Goal: Transaction & Acquisition: Purchase product/service

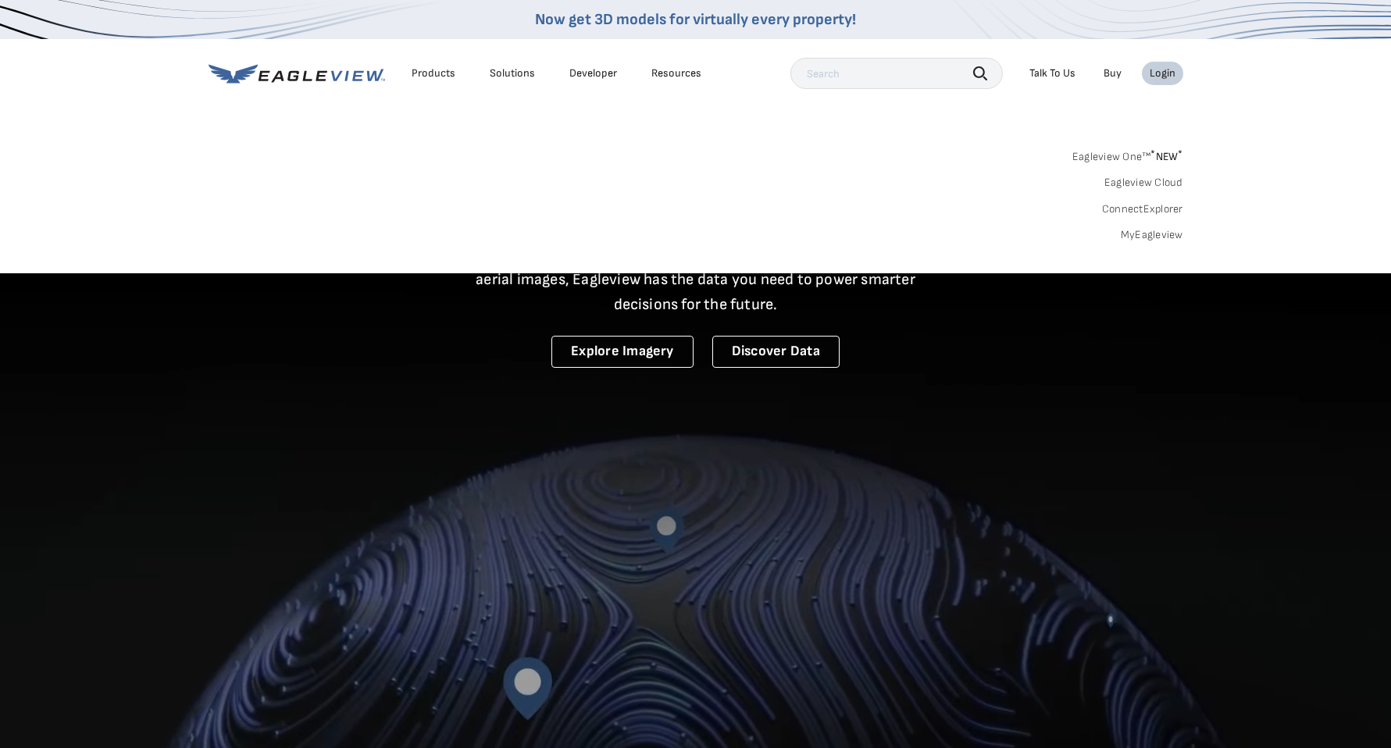
click at [1157, 233] on link "MyEagleview" at bounding box center [1152, 235] width 62 height 14
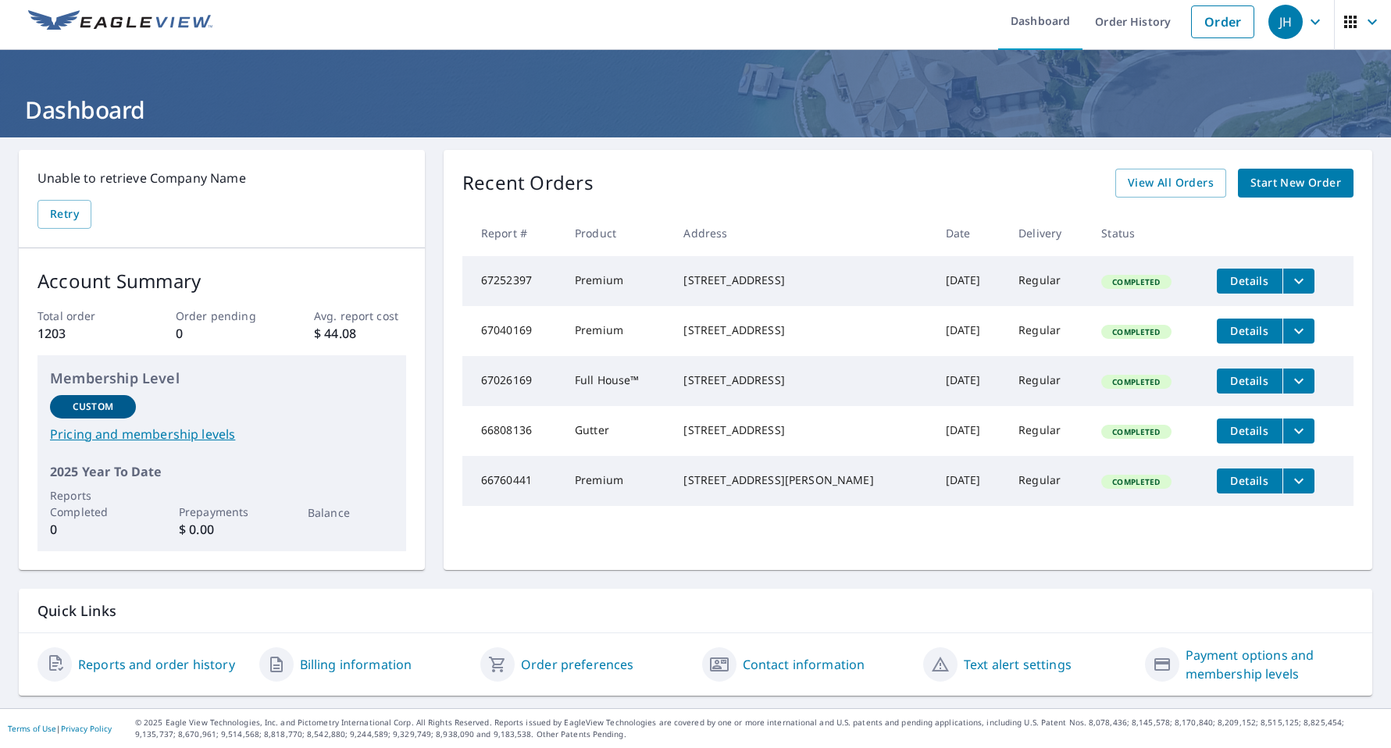
scroll to position [6, 0]
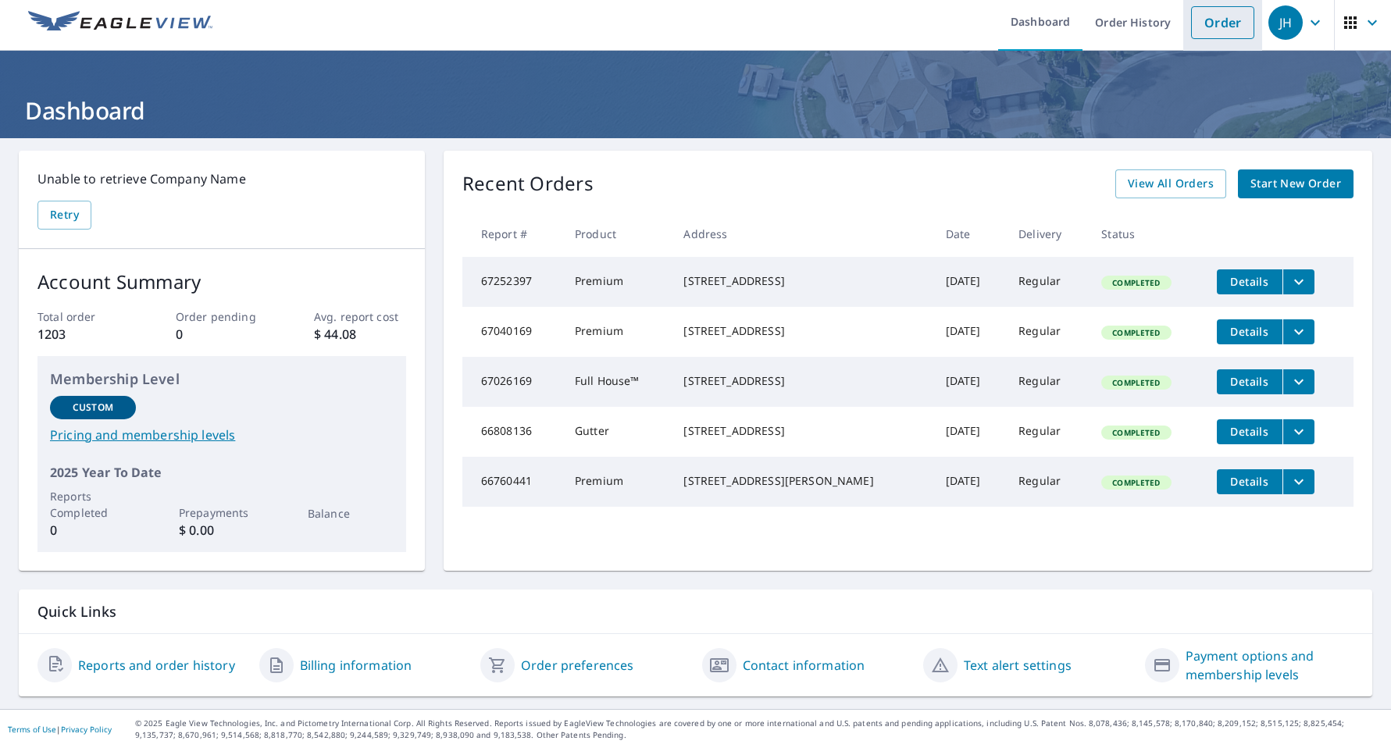
click at [1224, 23] on link "Order" at bounding box center [1222, 22] width 63 height 33
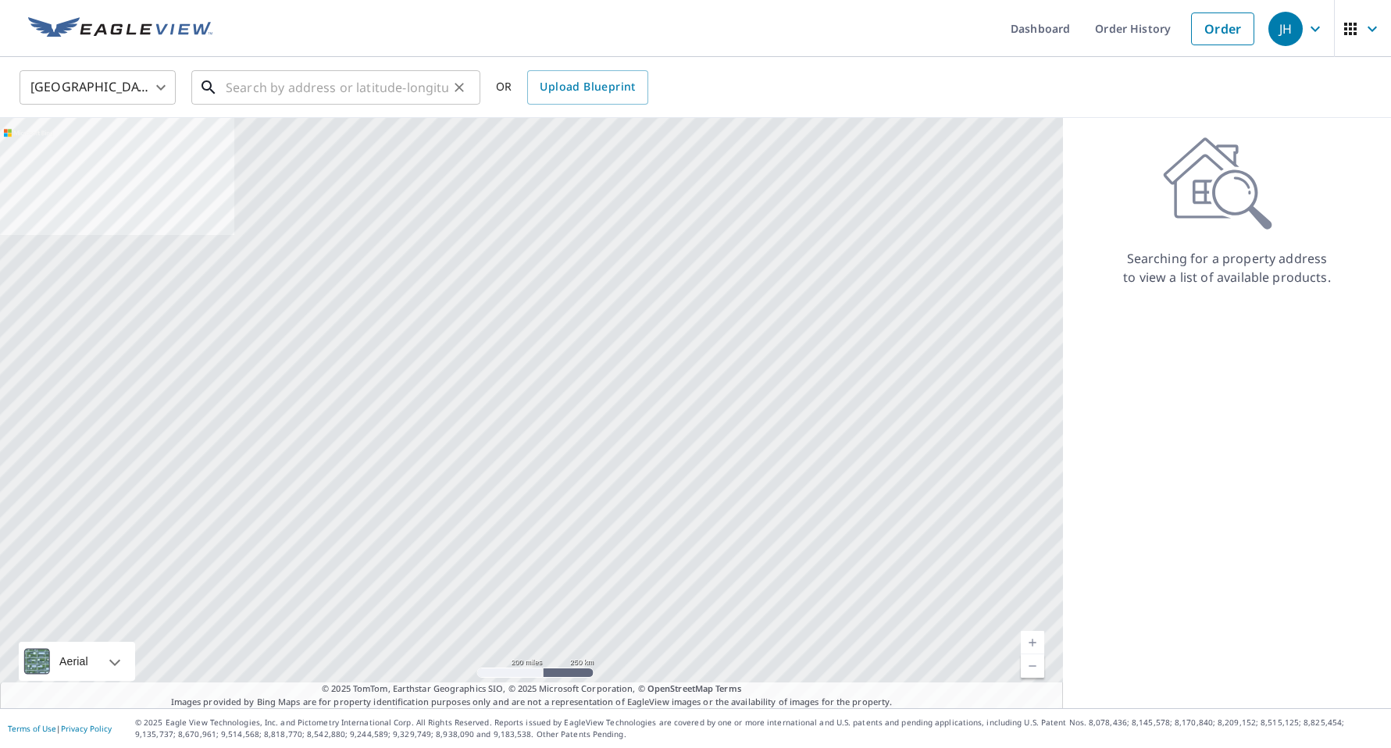
click at [345, 90] on input "text" at bounding box center [337, 88] width 223 height 44
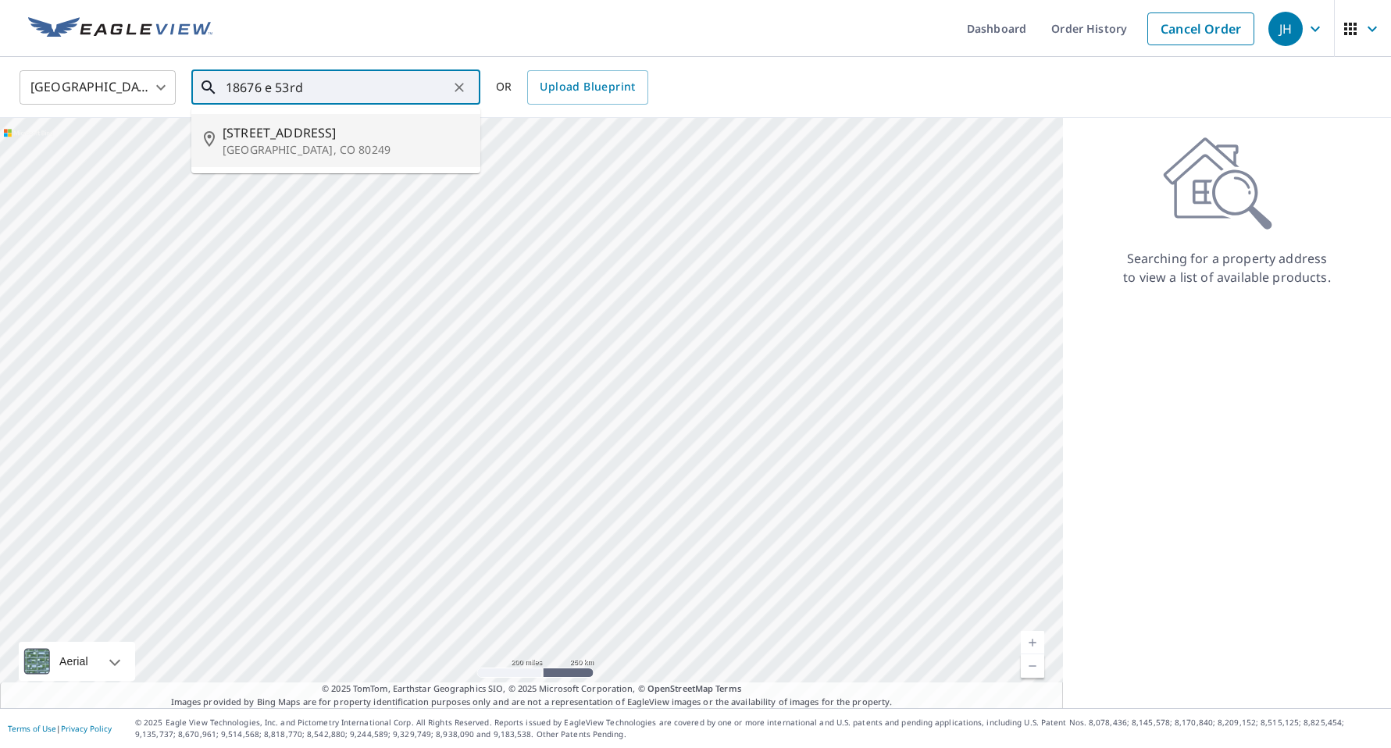
click at [323, 139] on span "[STREET_ADDRESS]" at bounding box center [345, 132] width 245 height 19
type input "[STREET_ADDRESS][PERSON_NAME]"
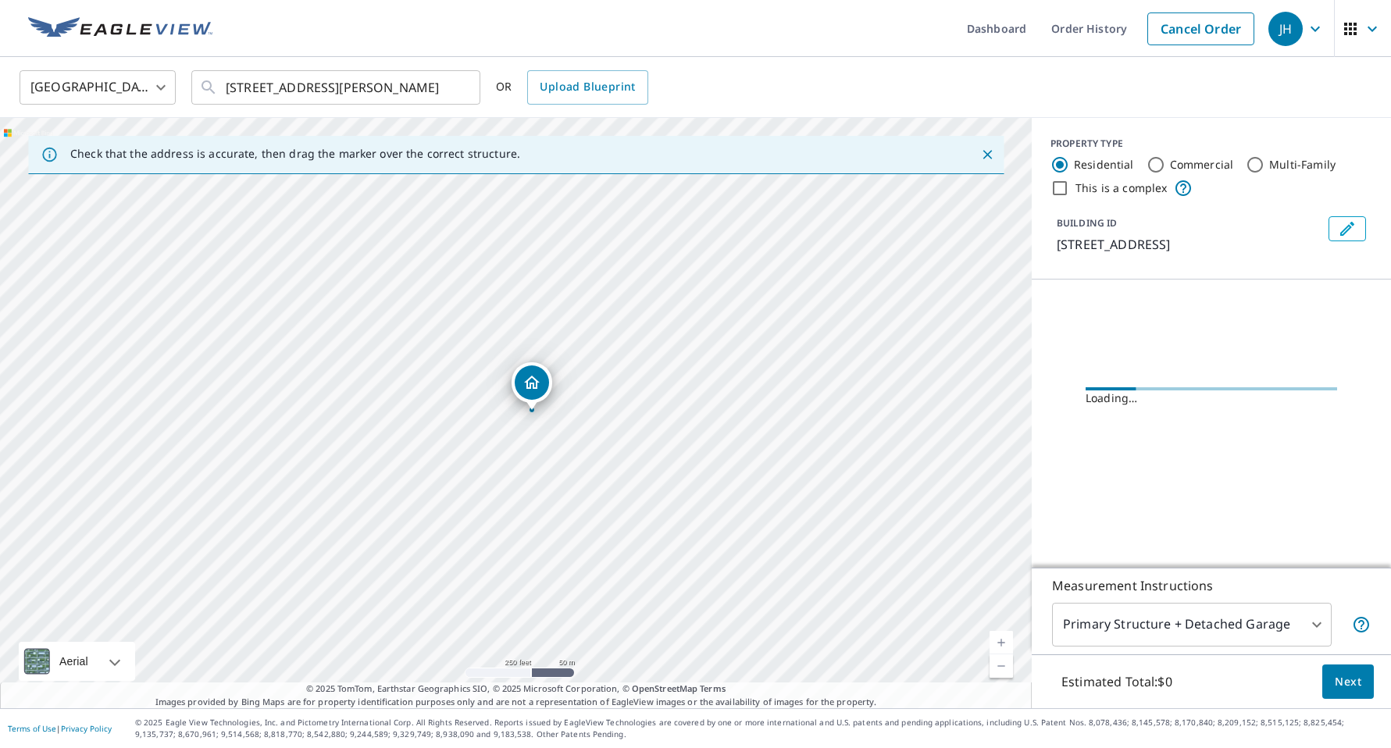
scroll to position [-5, 0]
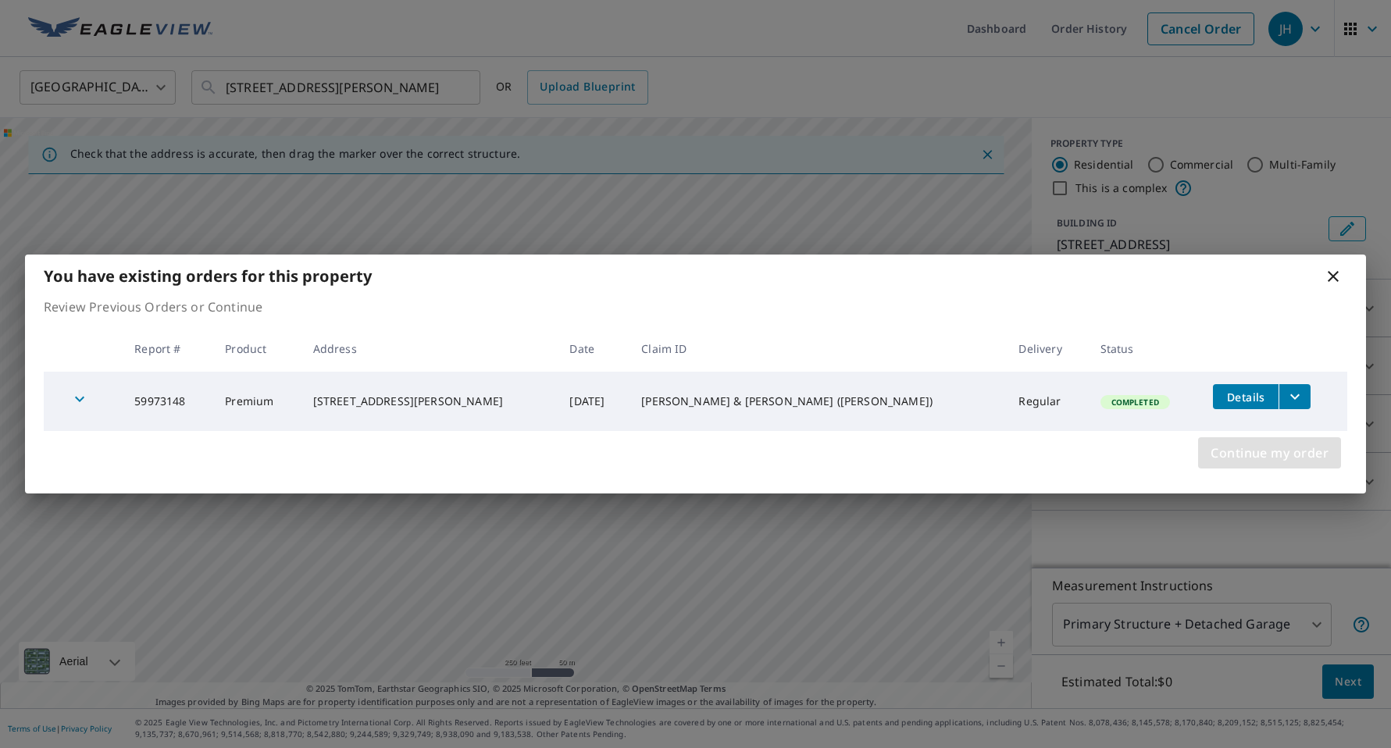
click at [1284, 462] on span "Continue my order" at bounding box center [1269, 453] width 118 height 22
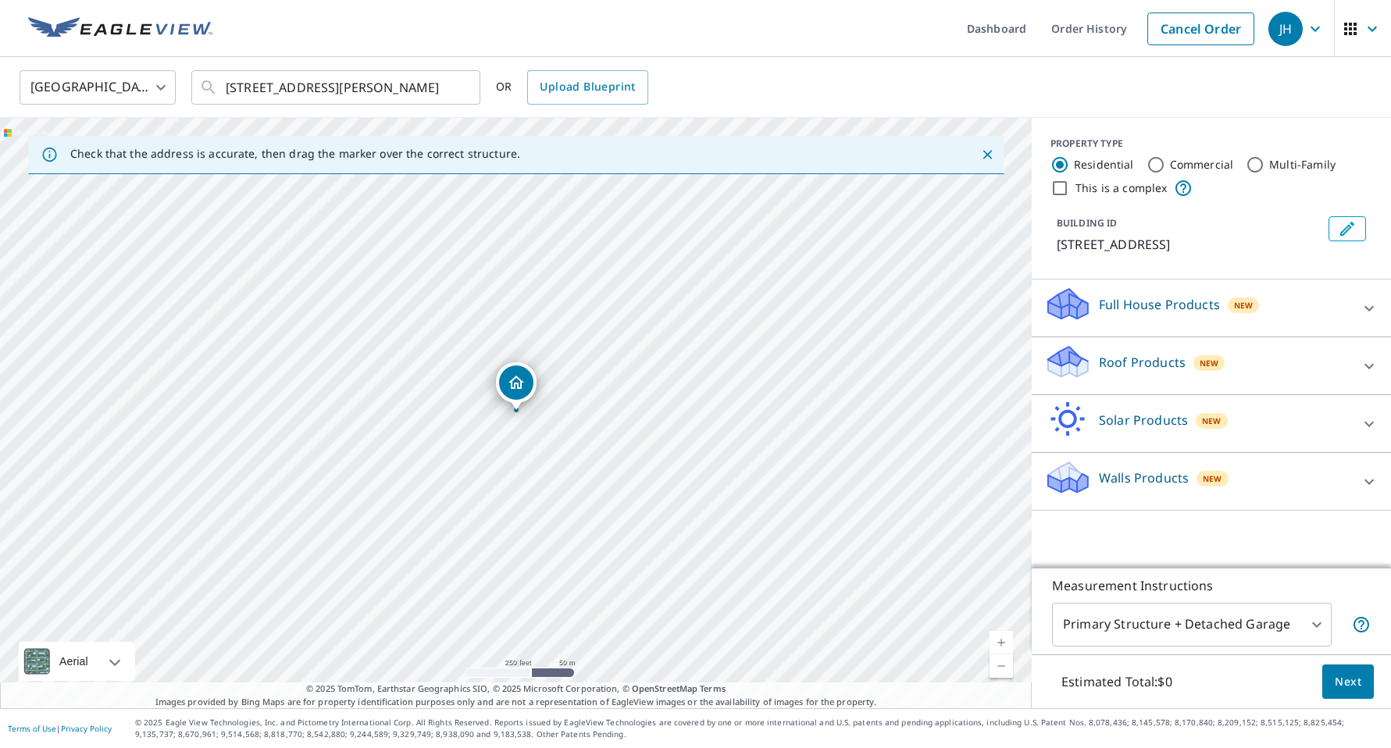
click at [1177, 309] on p "Full House Products" at bounding box center [1159, 304] width 121 height 19
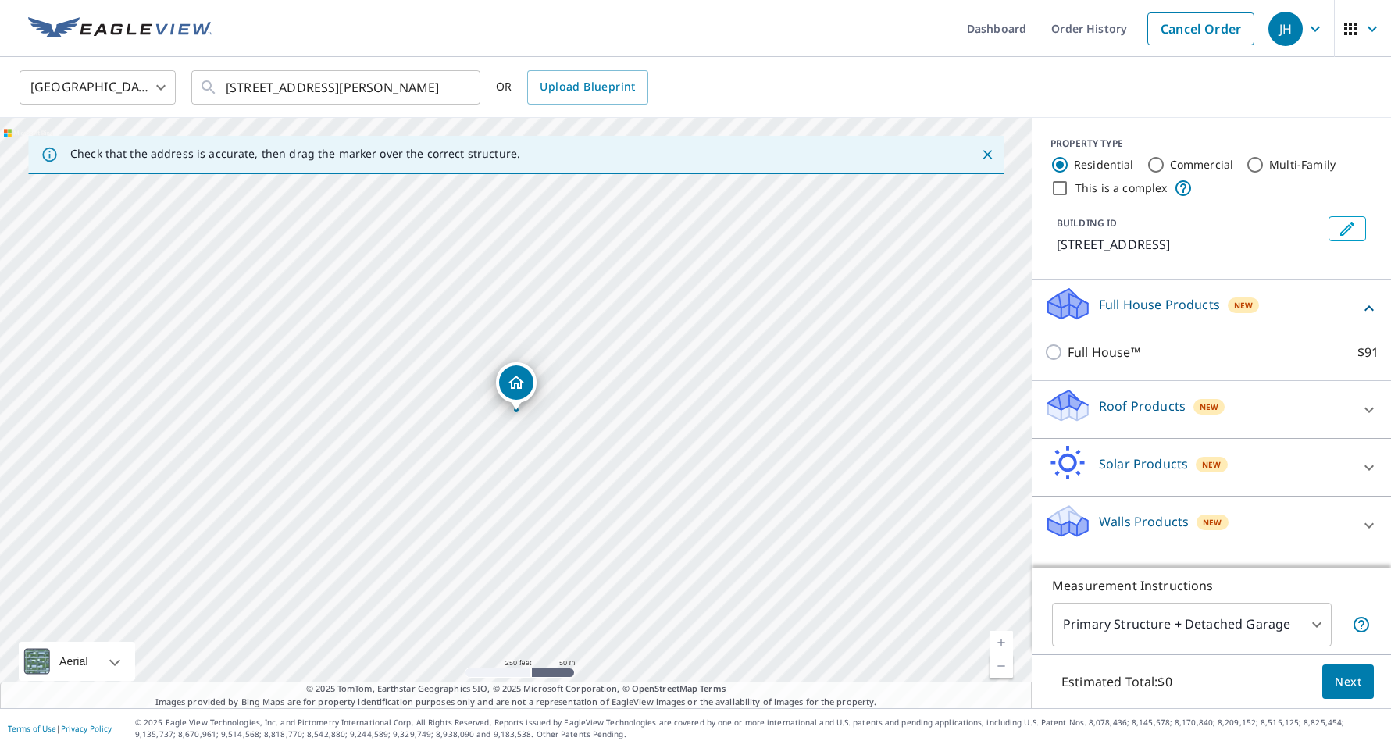
click at [1162, 414] on p "Roof Products" at bounding box center [1142, 406] width 87 height 19
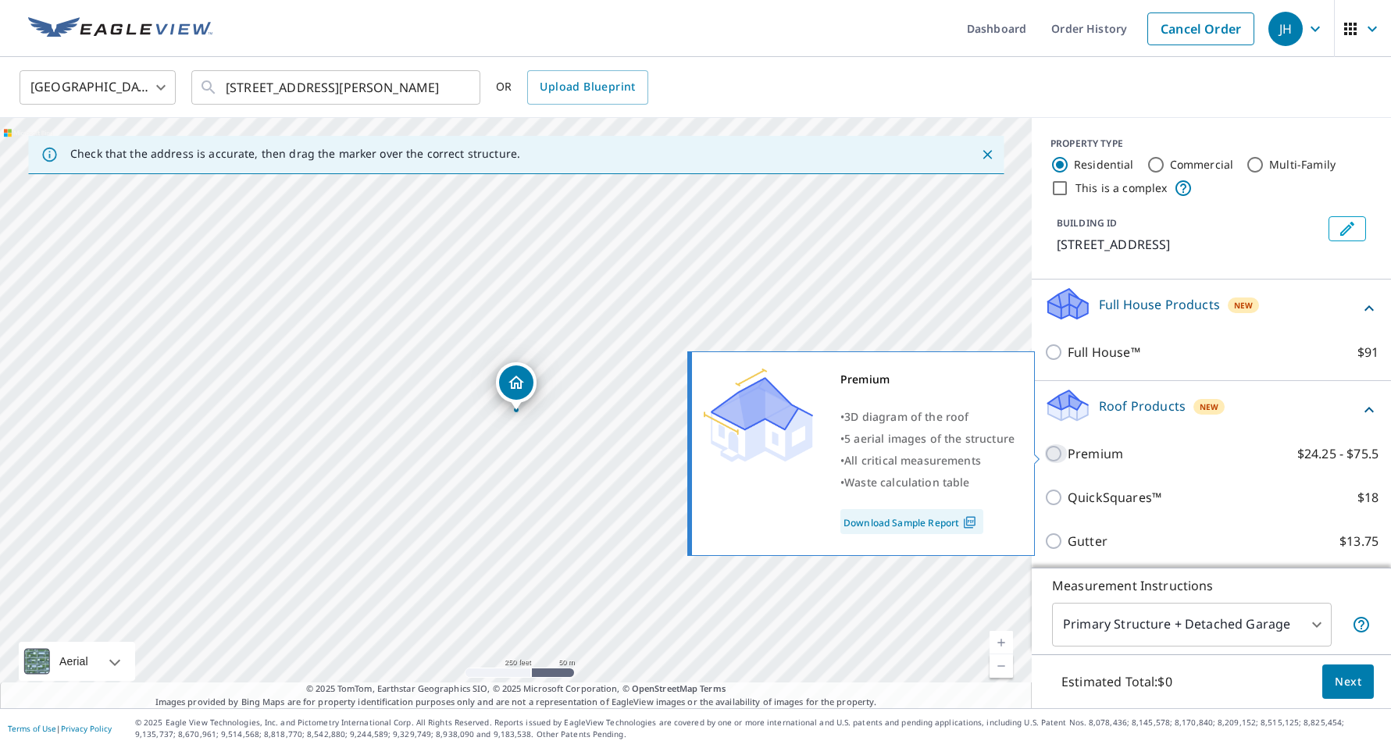
click at [1056, 458] on input "Premium $24.25 - $75.5" at bounding box center [1055, 453] width 23 height 19
checkbox input "true"
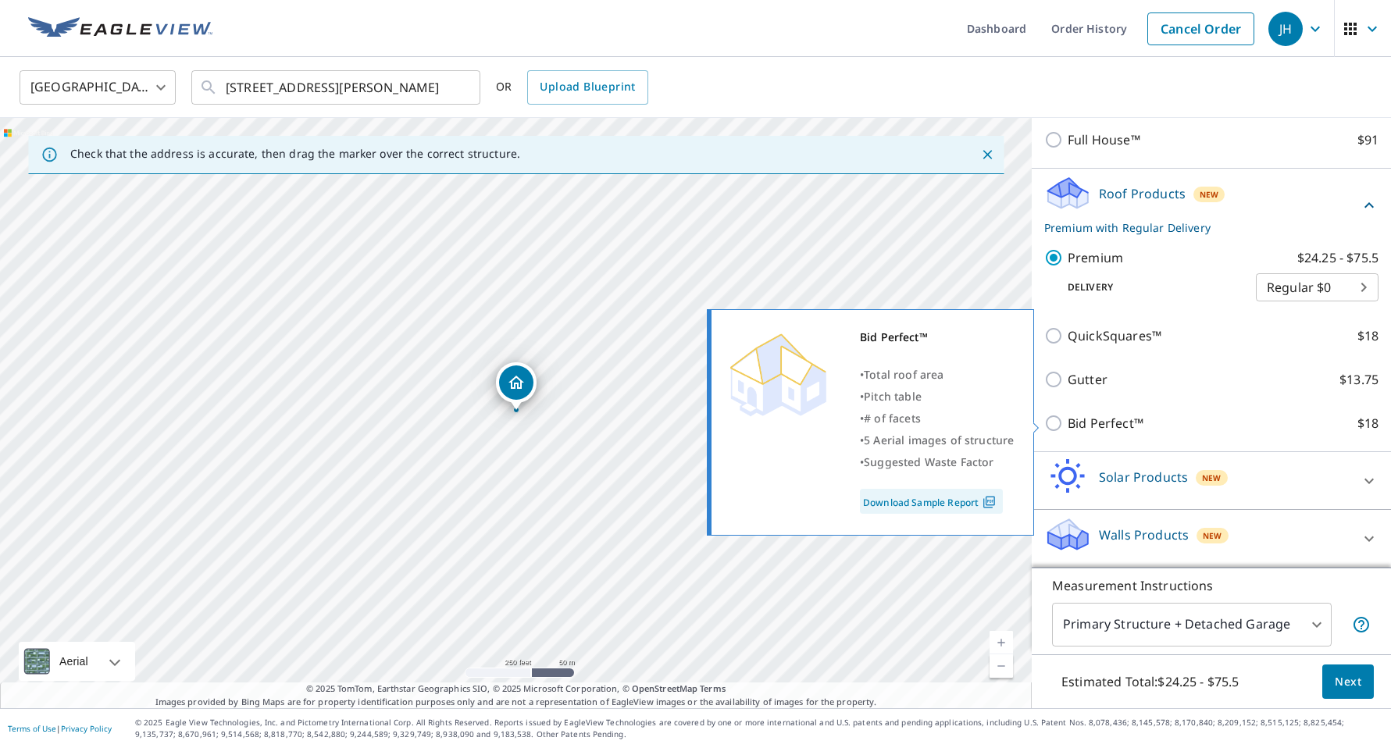
scroll to position [212, 0]
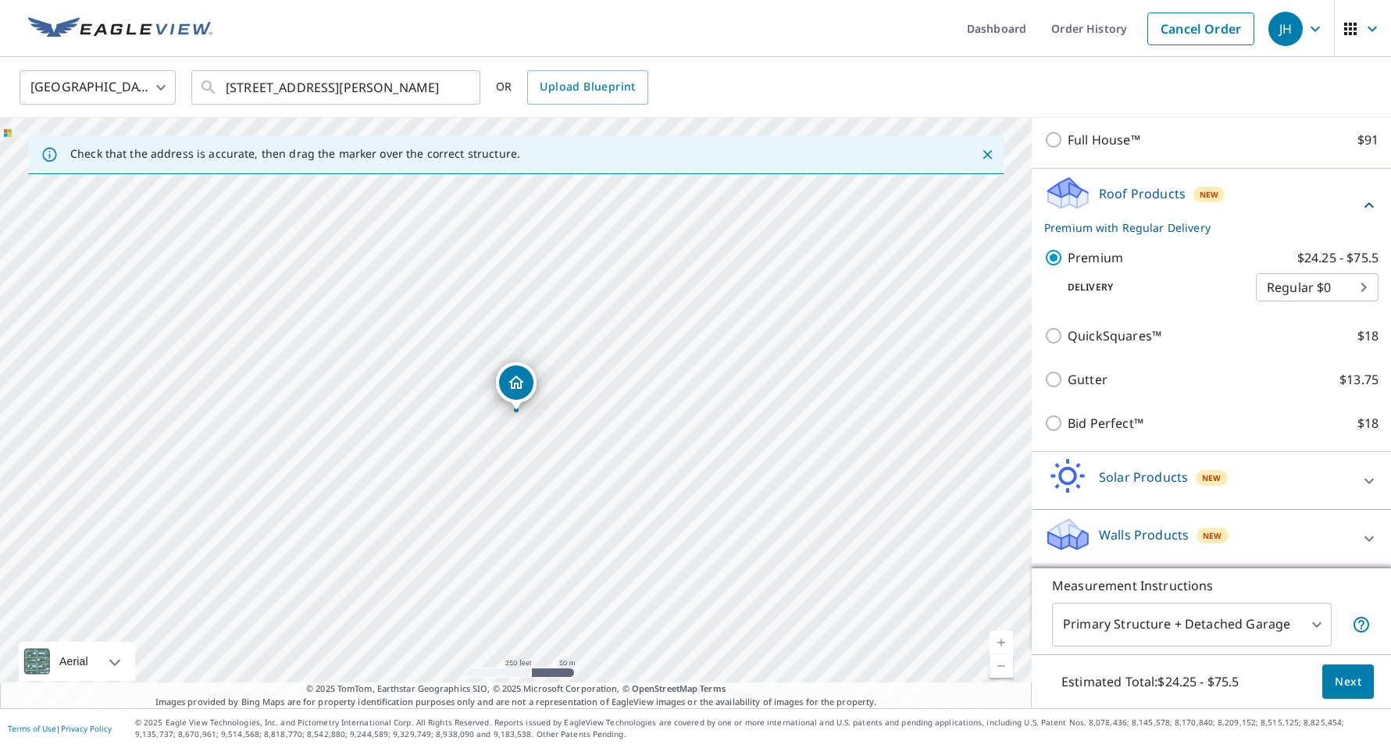
click at [1354, 691] on span "Next" at bounding box center [1348, 682] width 27 height 20
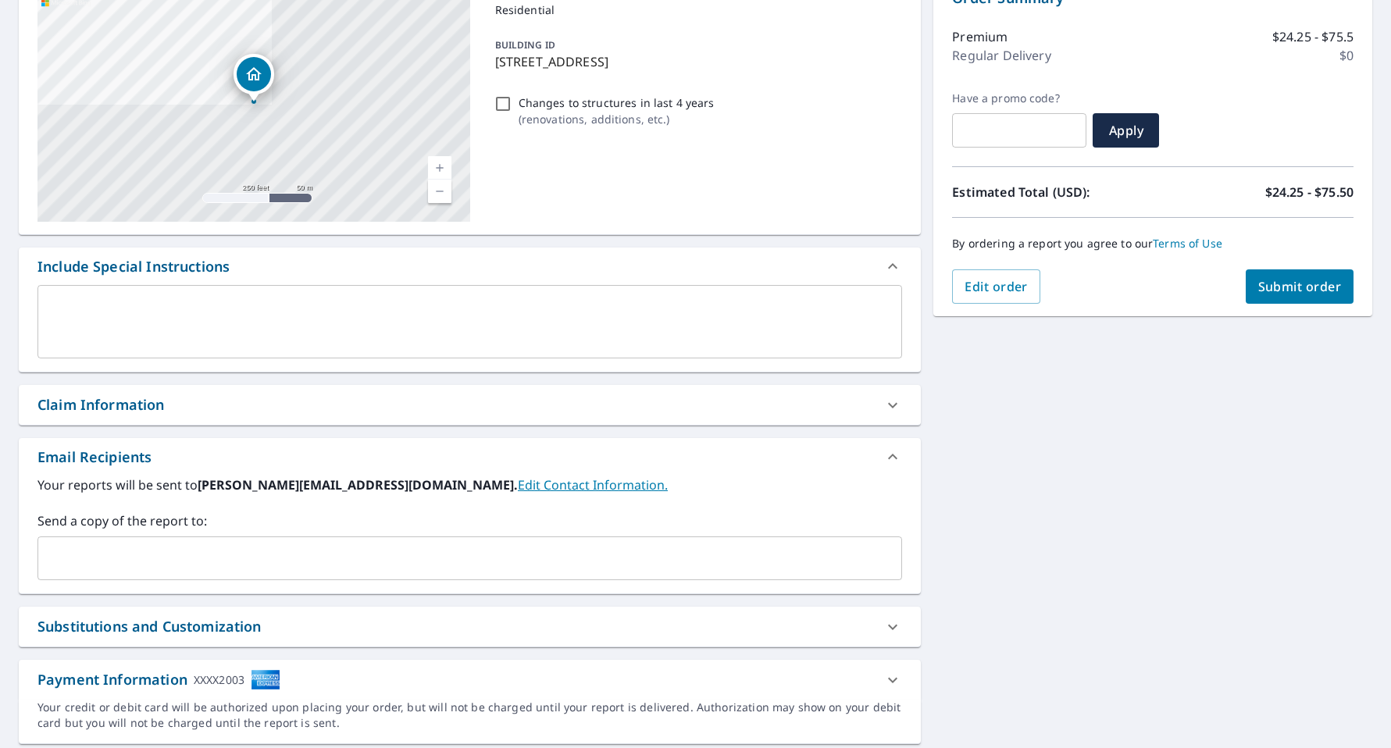
click at [91, 401] on div "Claim Information" at bounding box center [100, 404] width 127 height 21
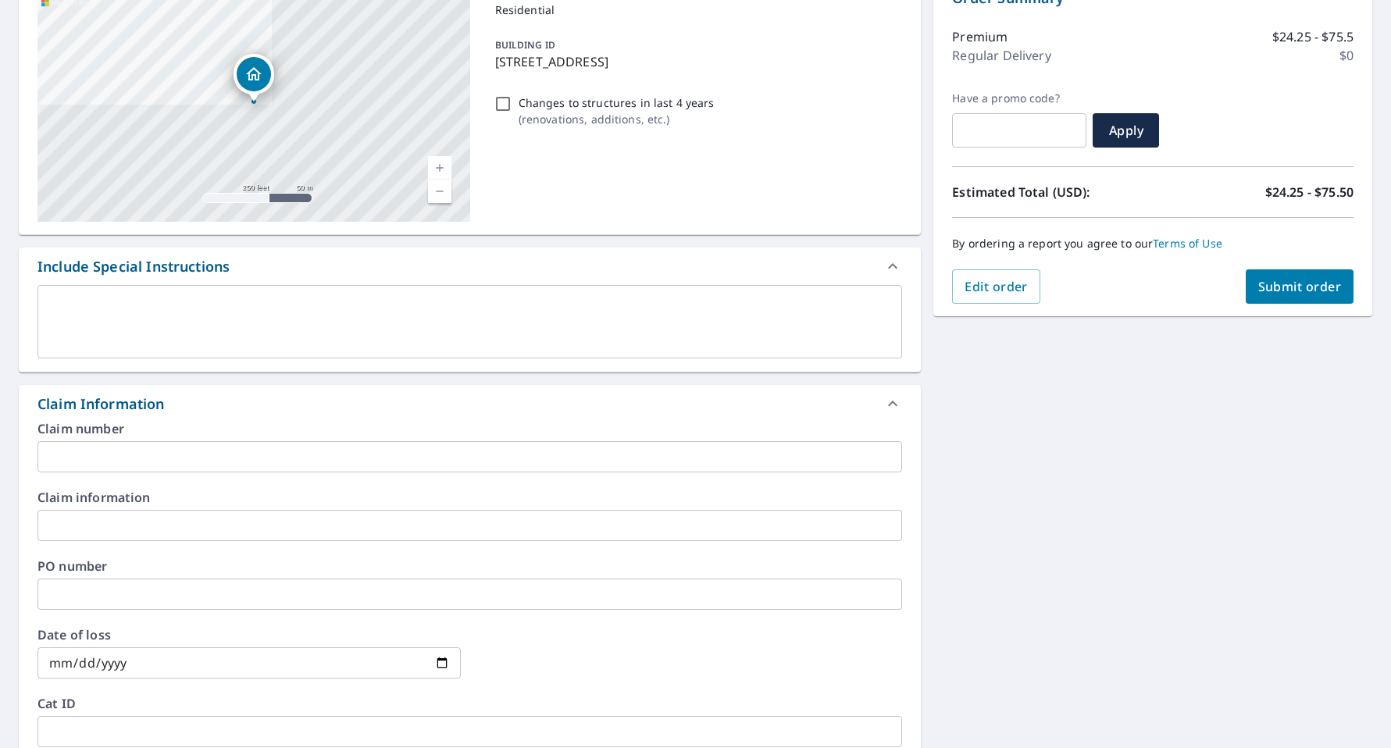
click at [234, 462] on input "text" at bounding box center [469, 456] width 864 height 31
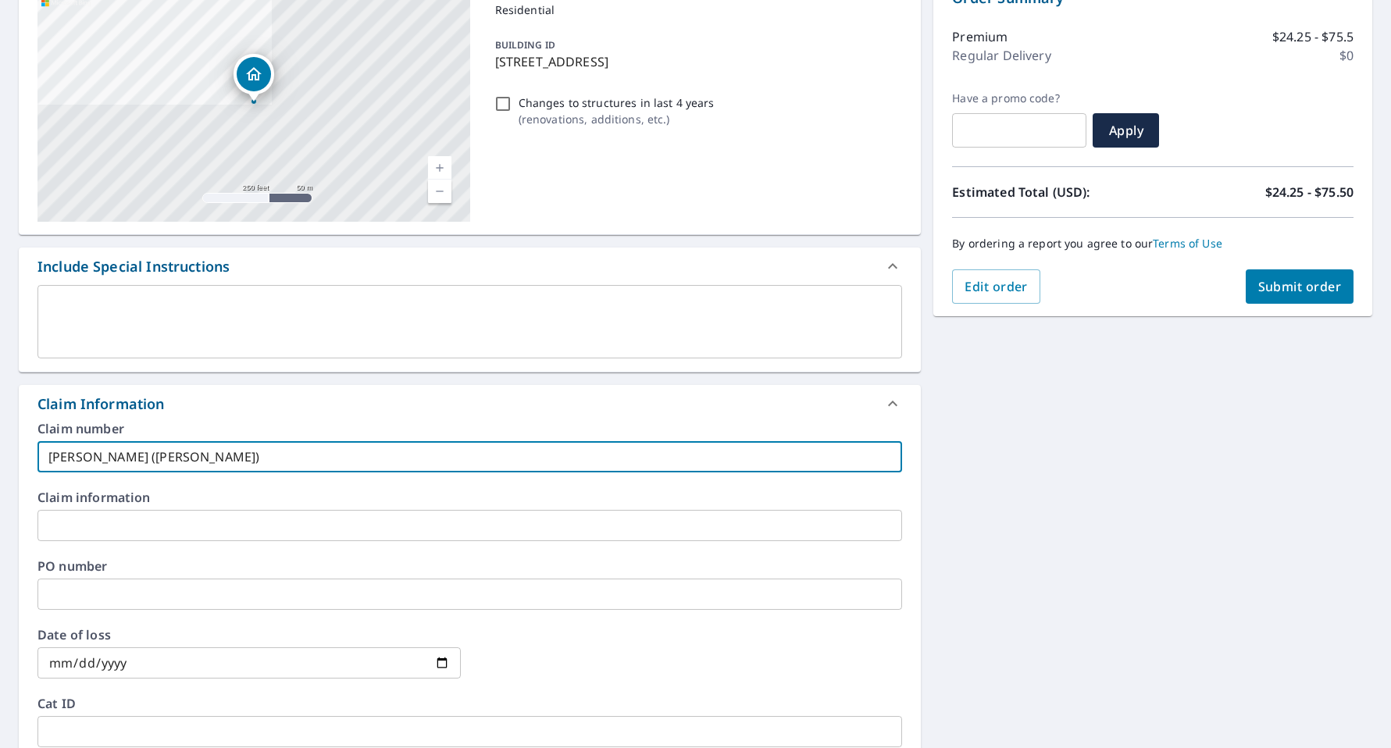
type input "[PERSON_NAME] ([PERSON_NAME])"
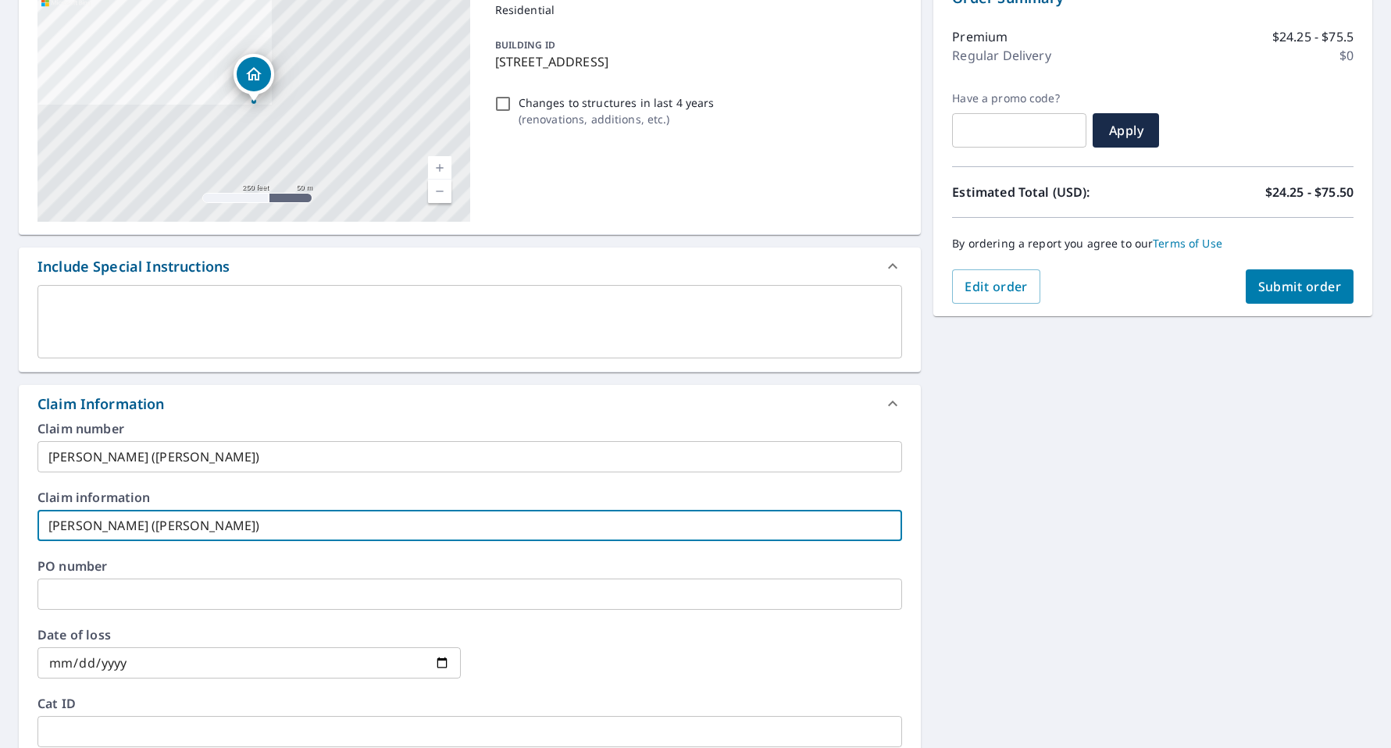
type input "[PERSON_NAME] ([PERSON_NAME])"
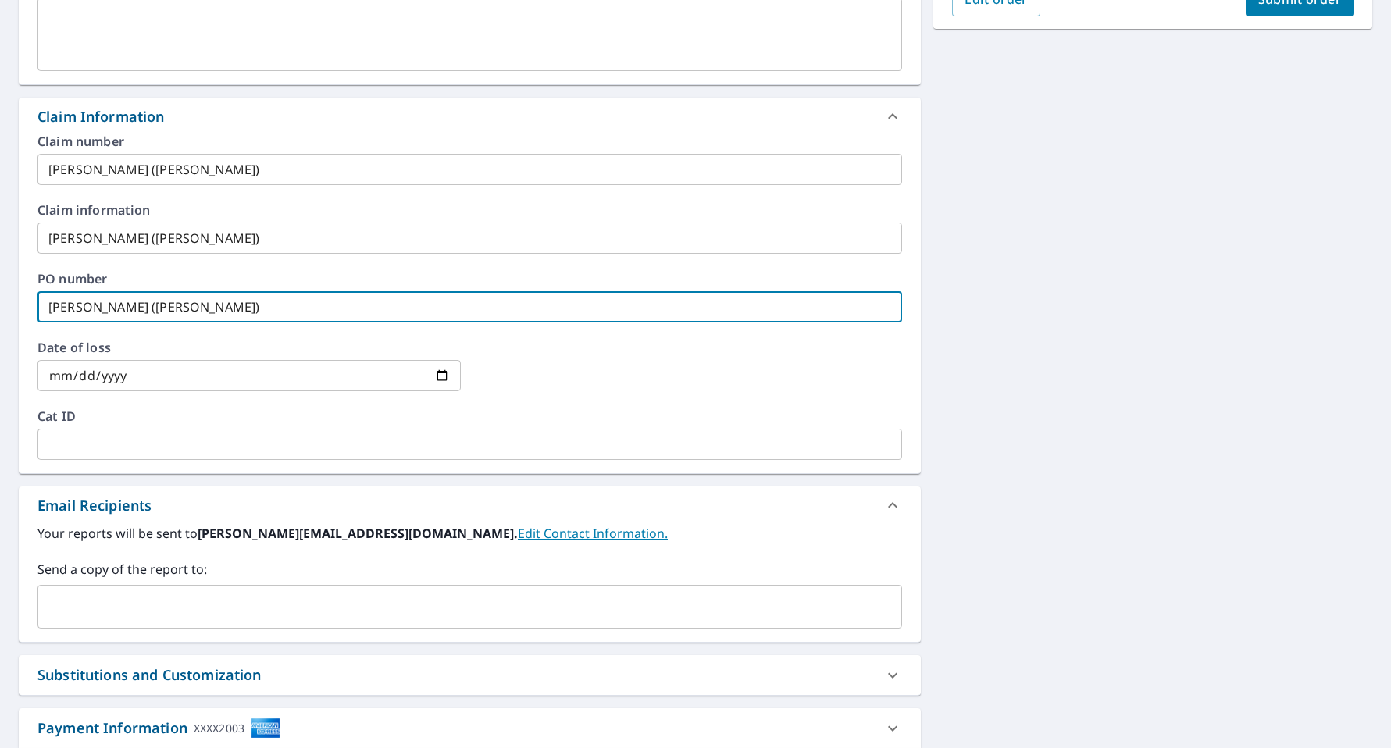
scroll to position [449, 0]
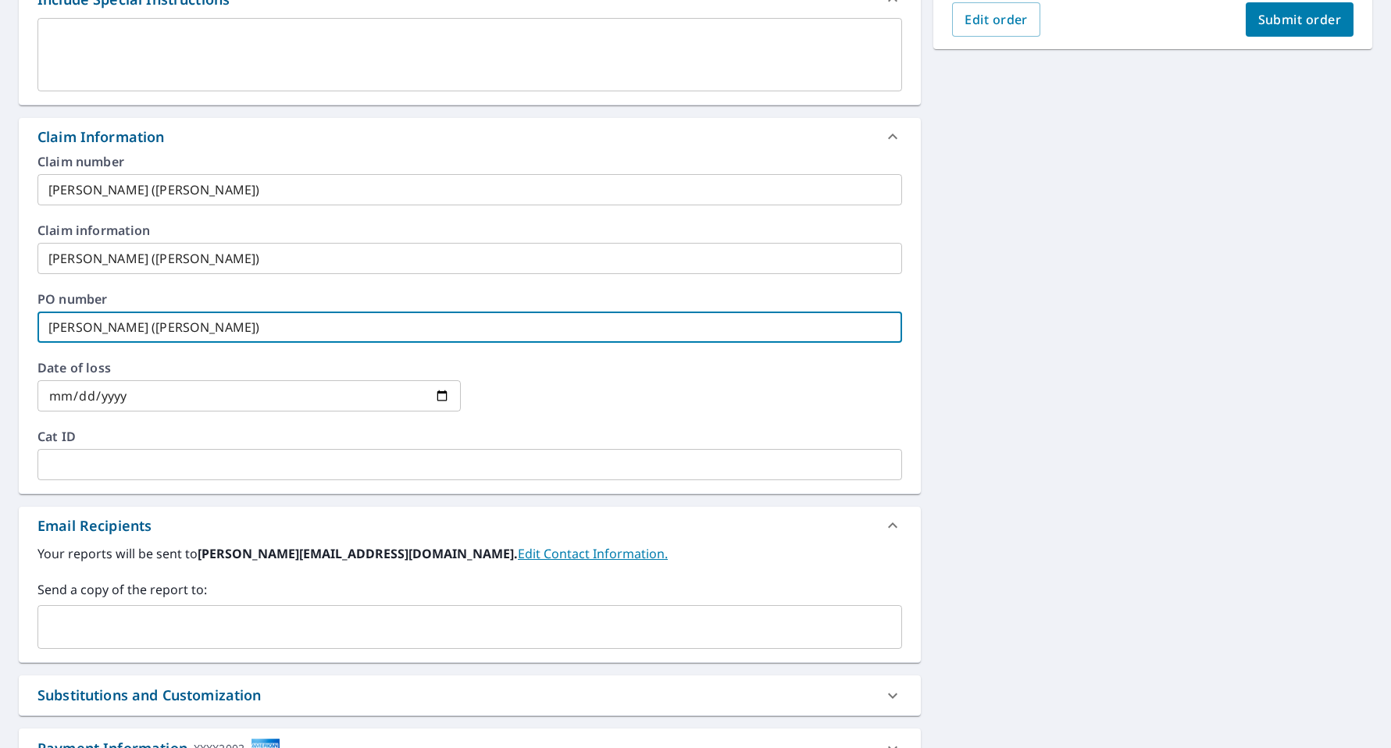
type input "[PERSON_NAME] ([PERSON_NAME])"
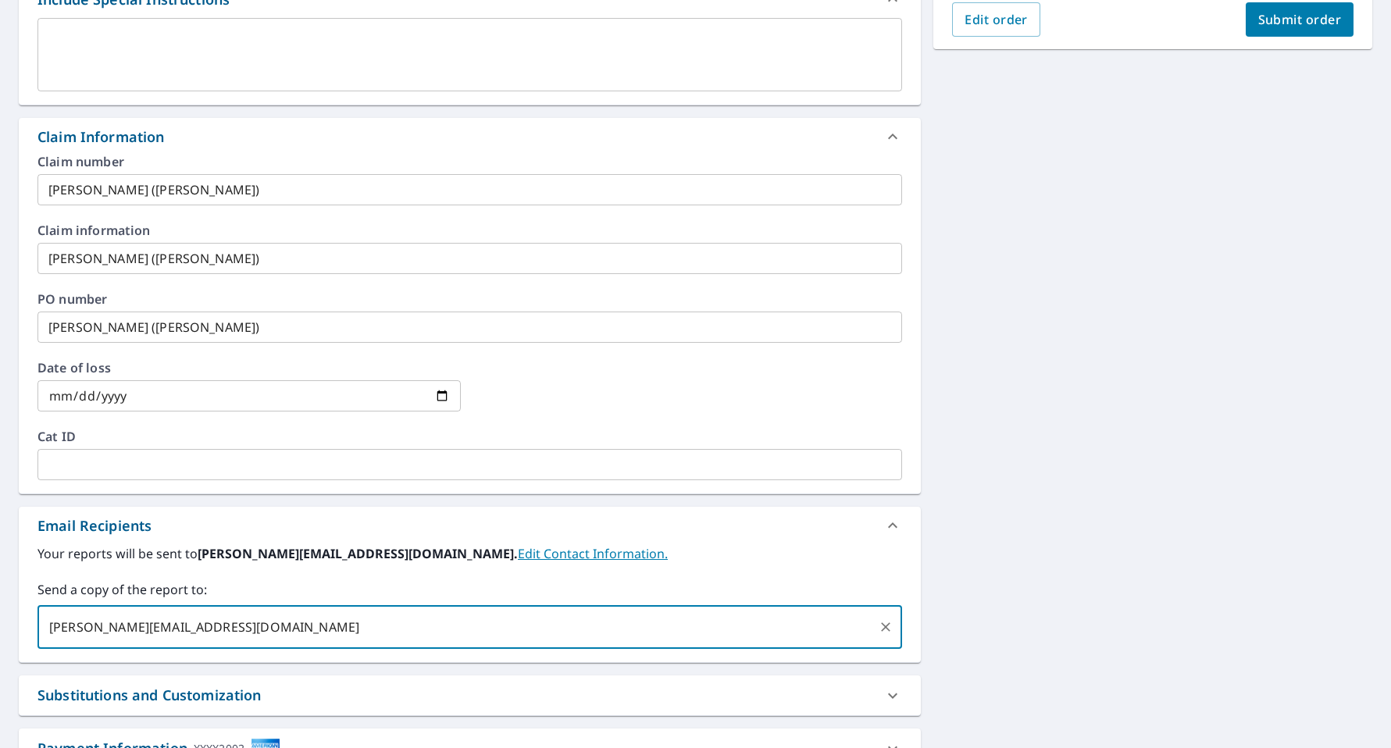
type input "[PERSON_NAME][EMAIL_ADDRESS][DOMAIN_NAME]"
click at [967, 618] on div "[STREET_ADDRESS][PERSON_NAME] Aerial Road A standard road map Aerial A detailed…" at bounding box center [695, 260] width 1391 height 1130
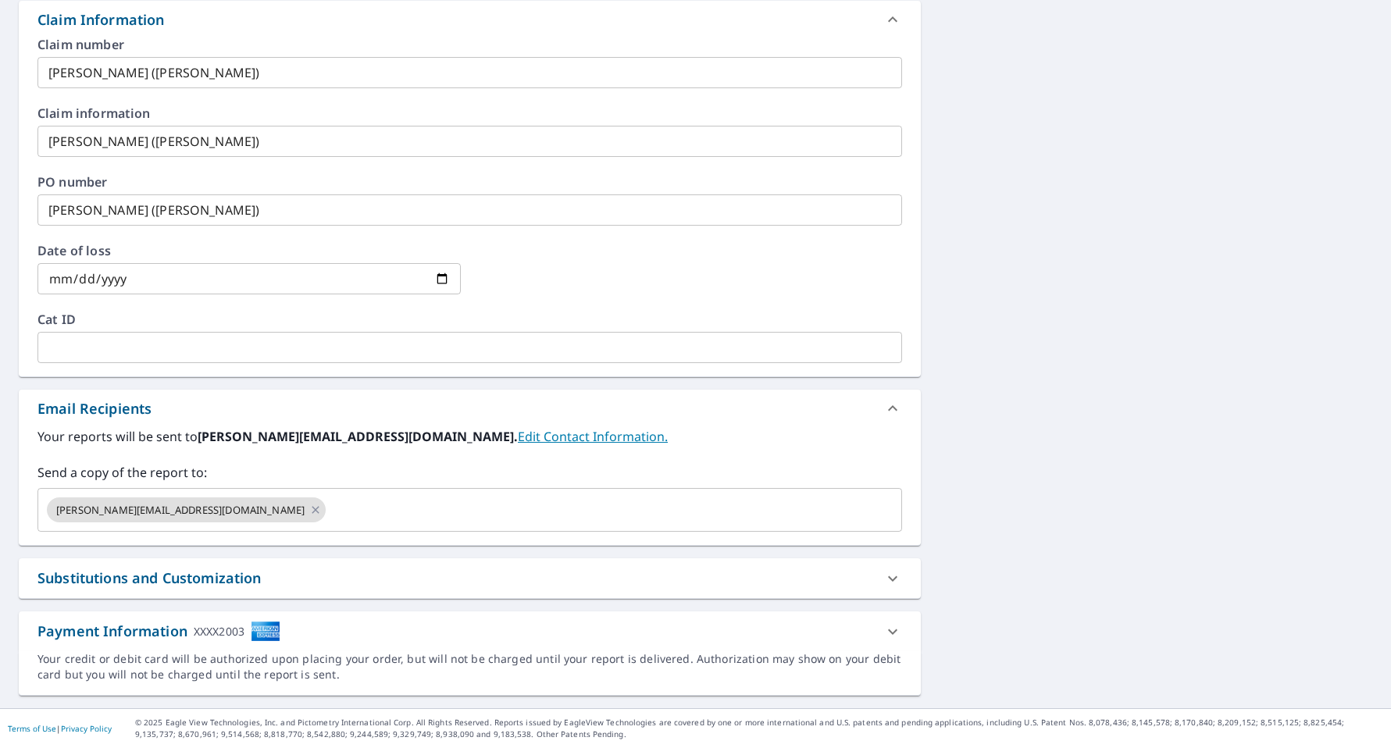
scroll to position [566, 0]
click at [226, 580] on div "Substitutions and Customization" at bounding box center [149, 578] width 224 height 21
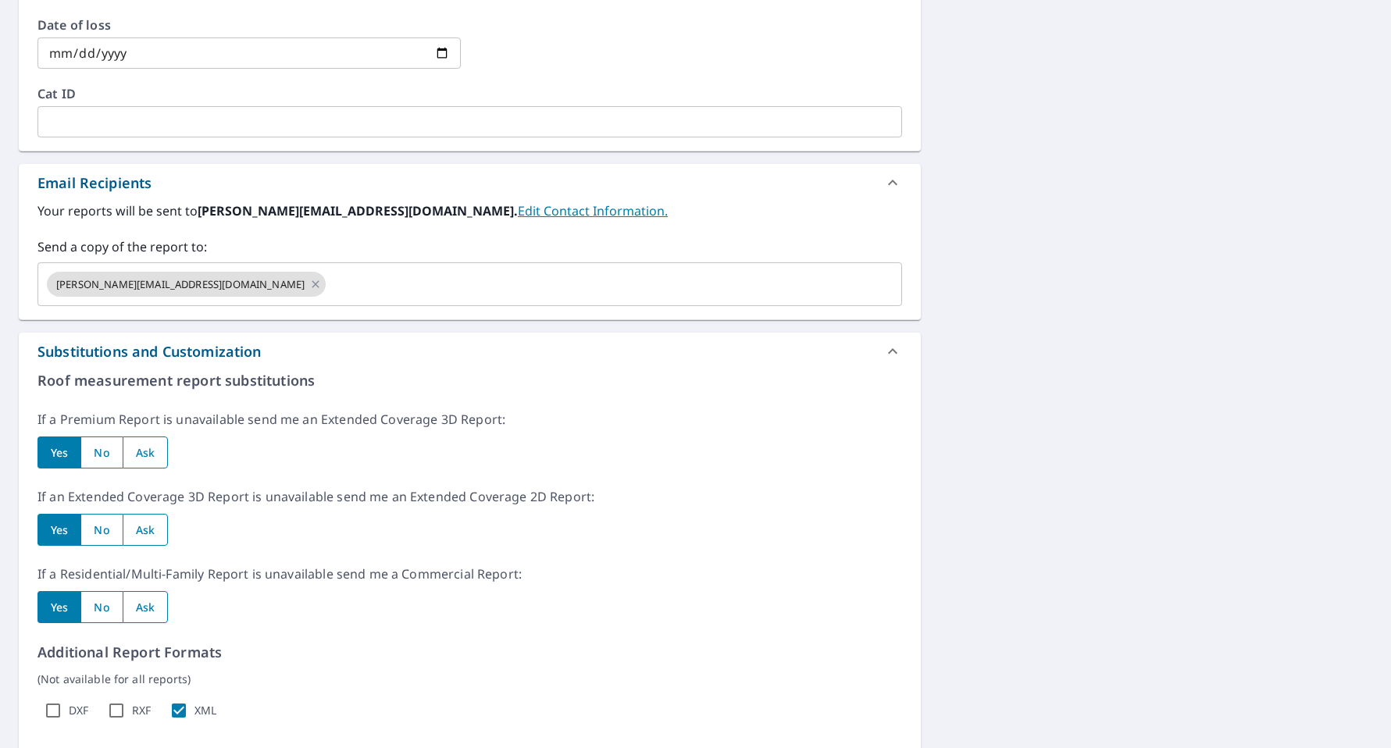
scroll to position [799, 0]
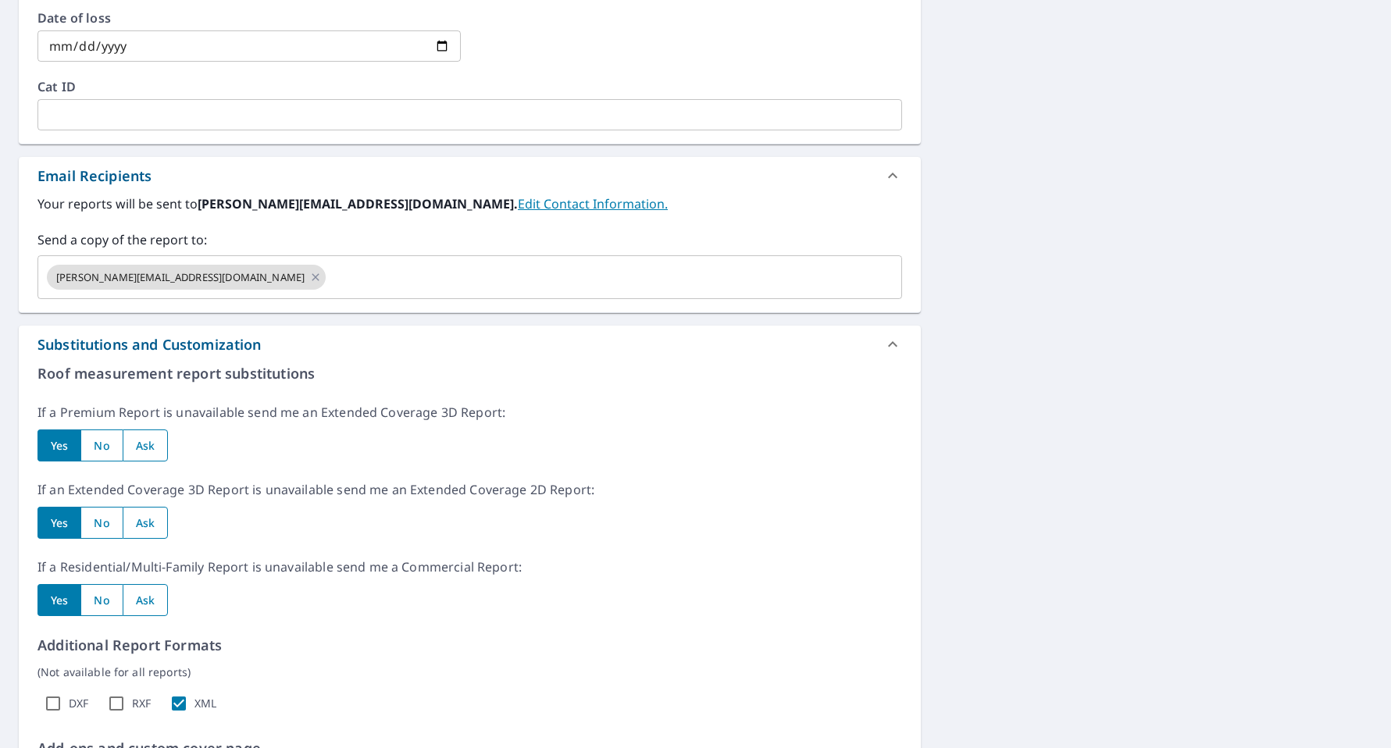
click at [147, 608] on input "radio" at bounding box center [145, 600] width 45 height 32
radio input "true"
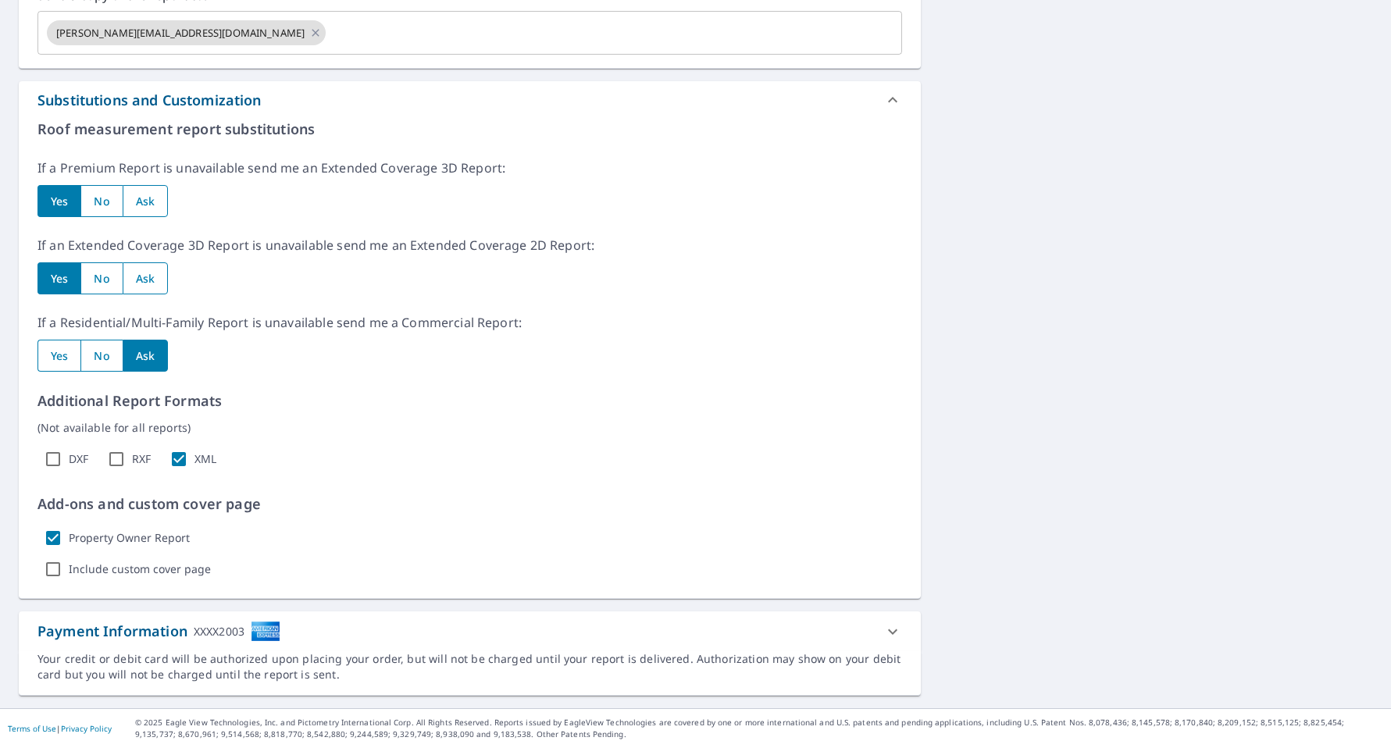
scroll to position [1043, 0]
click at [177, 456] on input "XML" at bounding box center [178, 459] width 31 height 31
checkbox input "false"
click at [55, 540] on input "Property Owner Report" at bounding box center [52, 537] width 31 height 31
checkbox input "false"
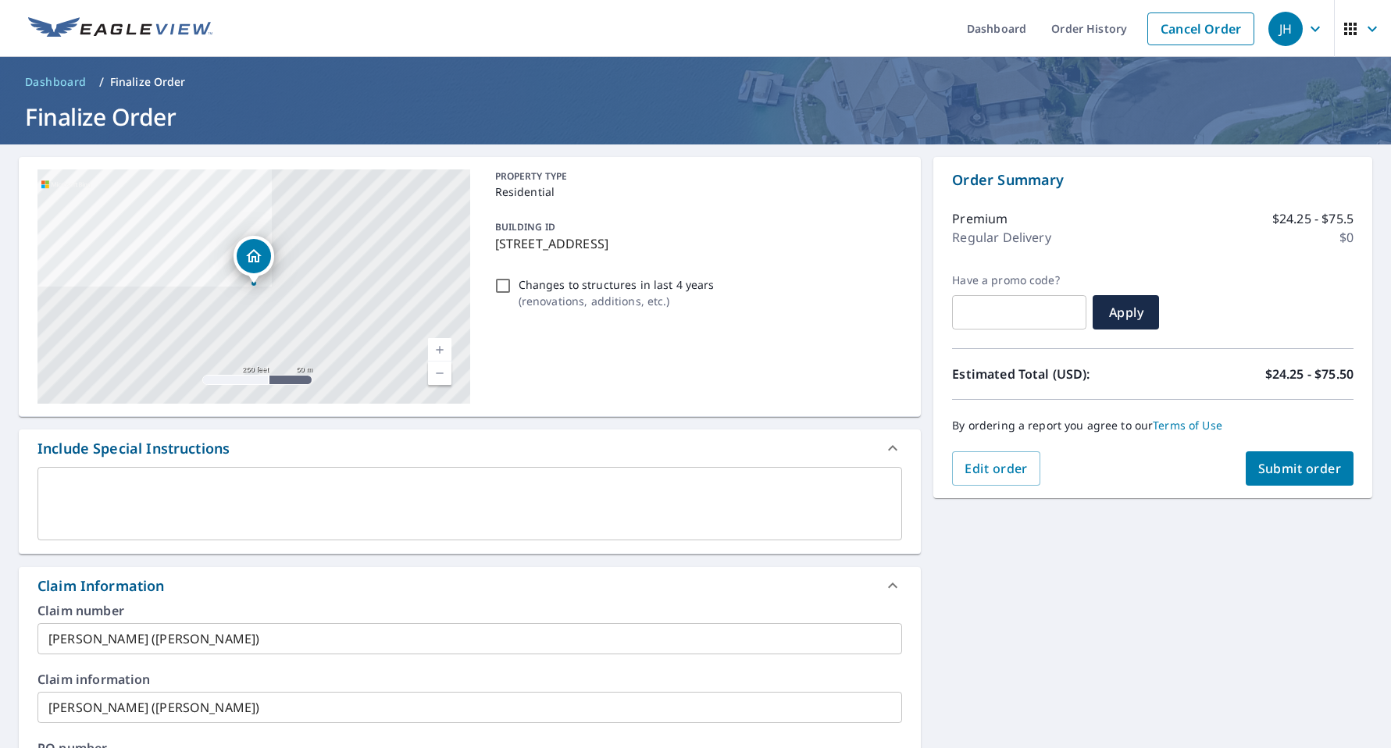
scroll to position [0, 0]
click at [1292, 466] on span "Submit order" at bounding box center [1300, 468] width 84 height 17
